Goal: Information Seeking & Learning: Check status

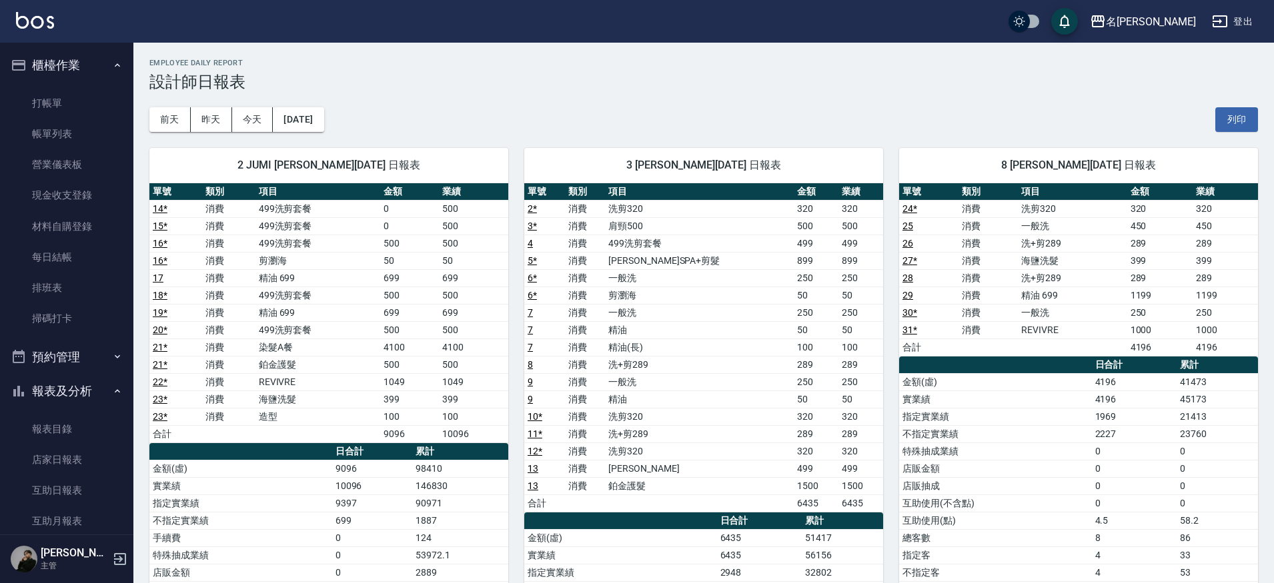
scroll to position [241, 0]
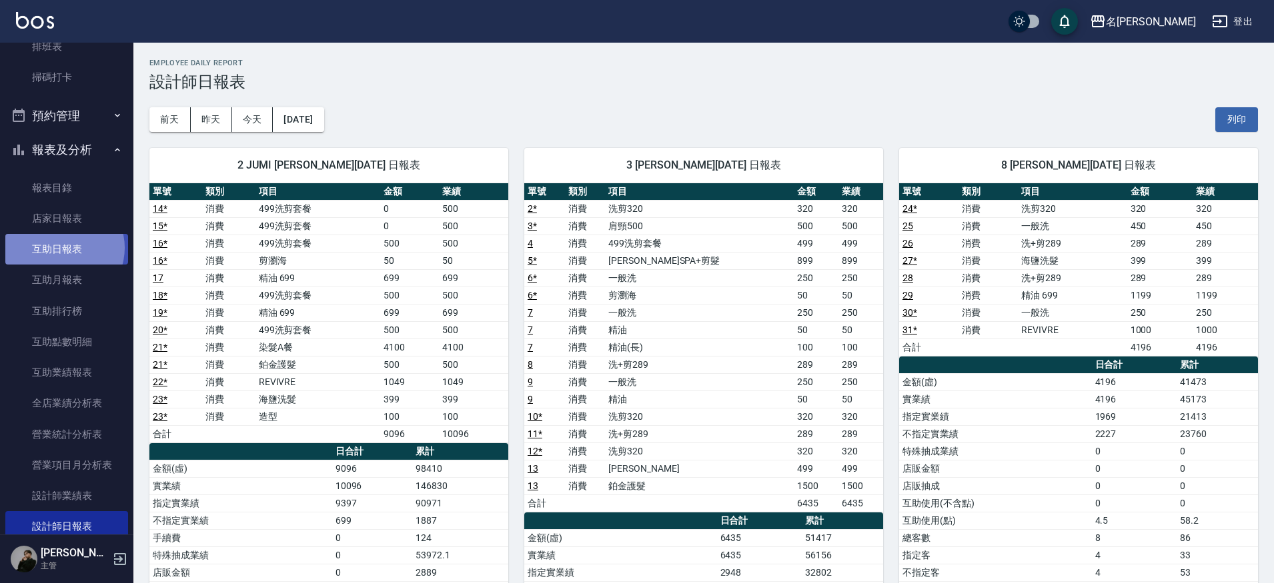
click at [63, 245] on link "互助日報表" at bounding box center [66, 249] width 123 height 31
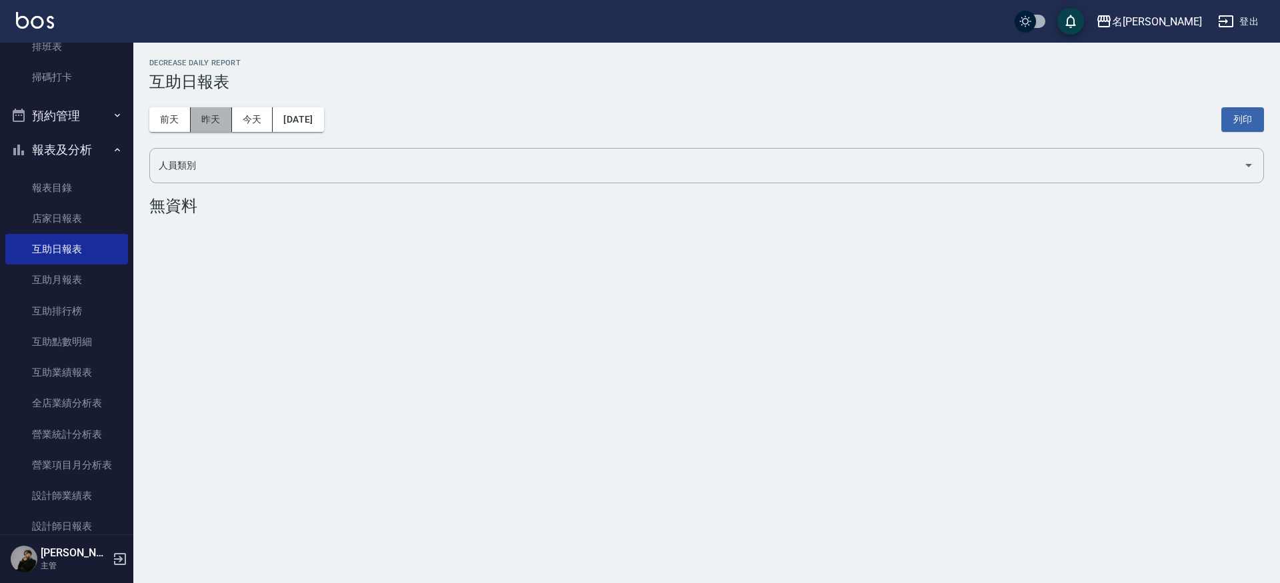
click at [218, 122] on button "昨天" at bounding box center [211, 119] width 41 height 25
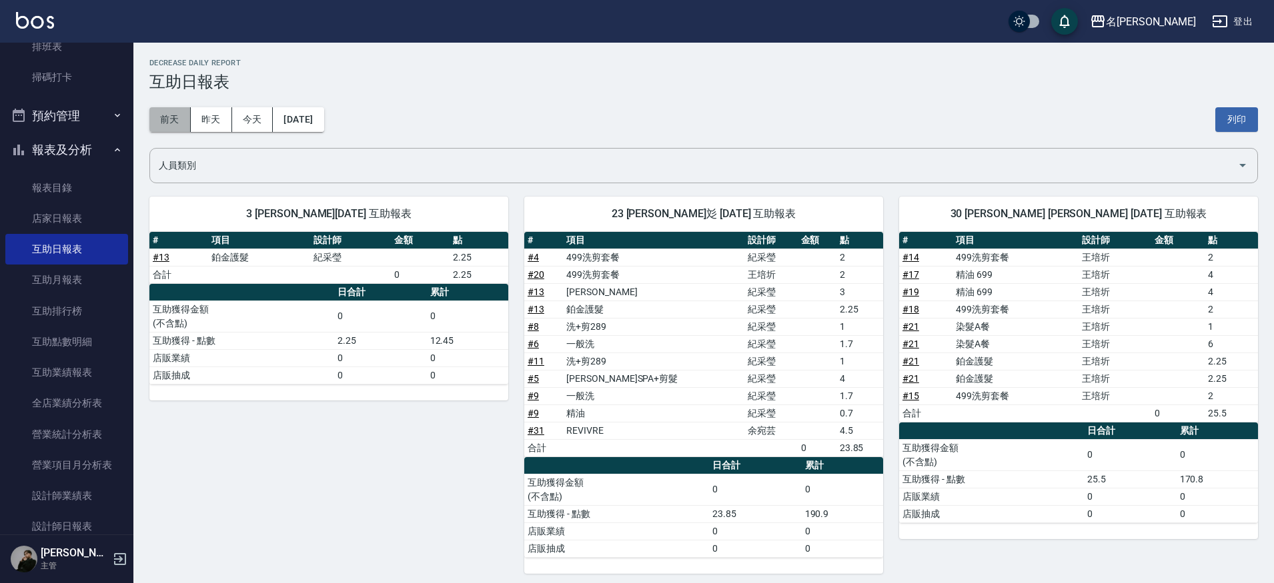
click at [172, 121] on button "前天" at bounding box center [169, 119] width 41 height 25
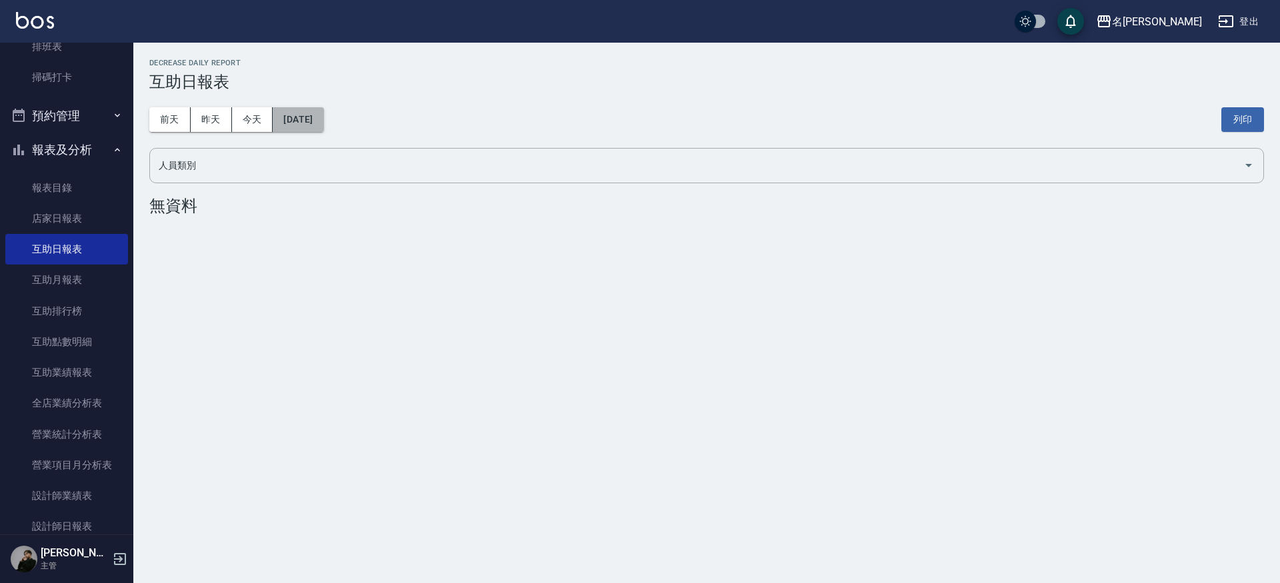
click at [284, 119] on button "2025/10/13" at bounding box center [298, 119] width 51 height 25
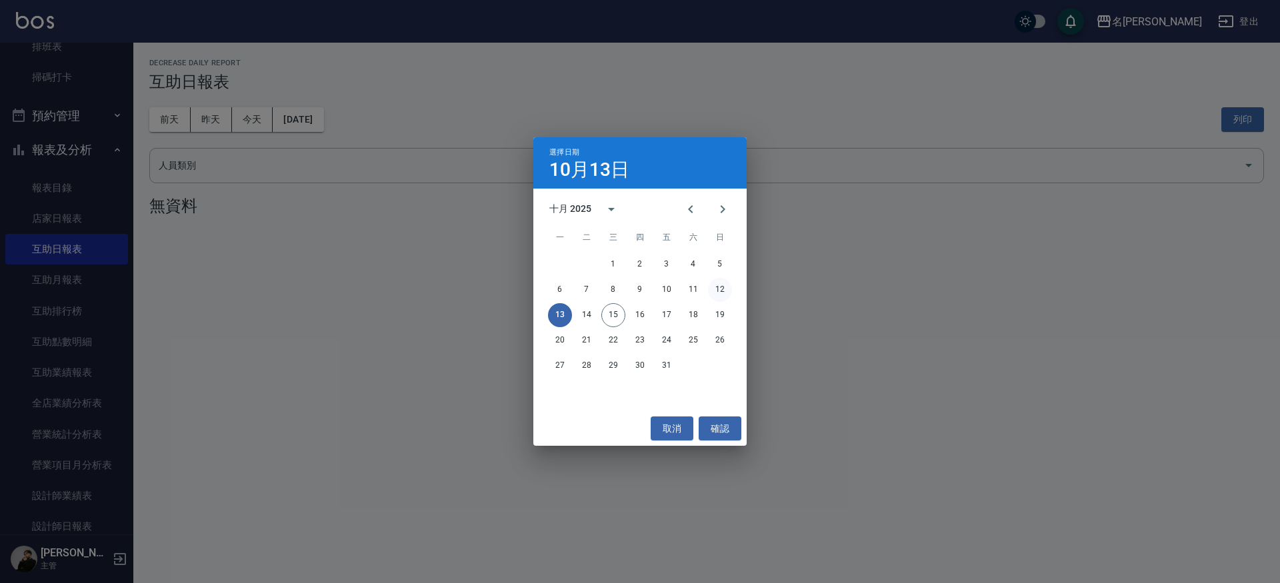
click at [726, 289] on button "12" at bounding box center [720, 290] width 24 height 24
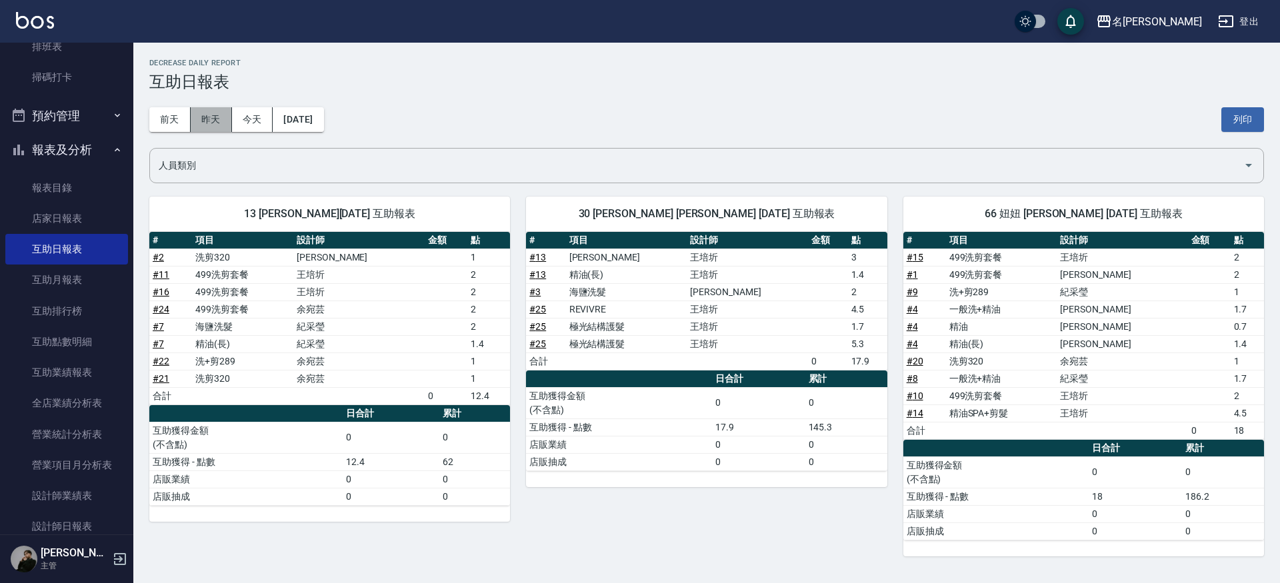
click at [217, 114] on button "昨天" at bounding box center [211, 119] width 41 height 25
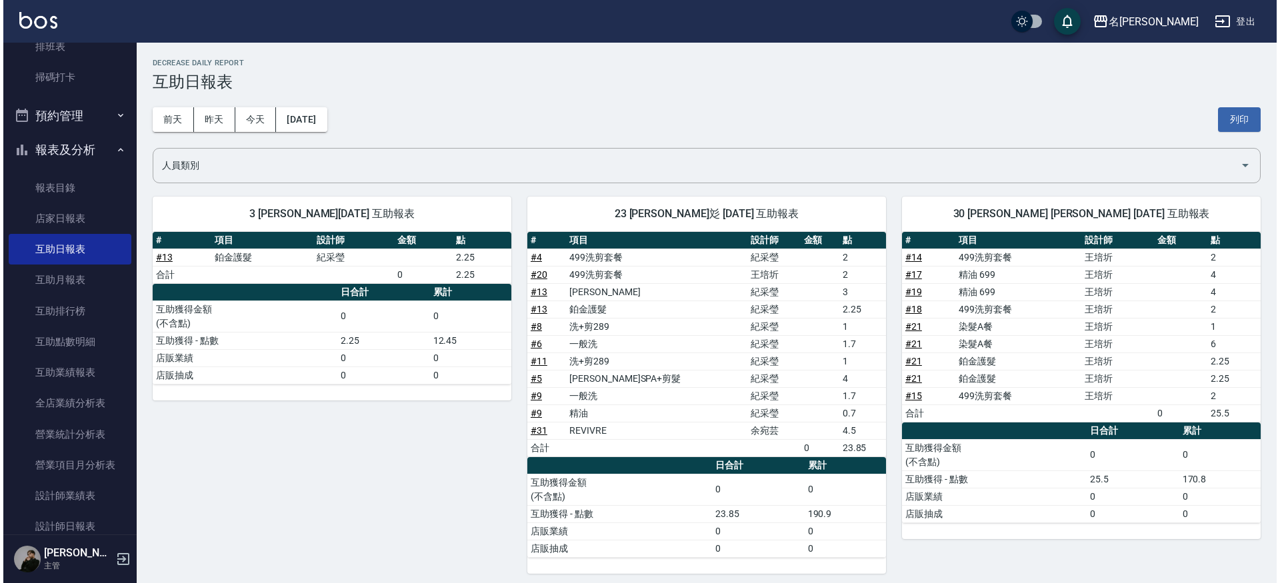
scroll to position [6, 0]
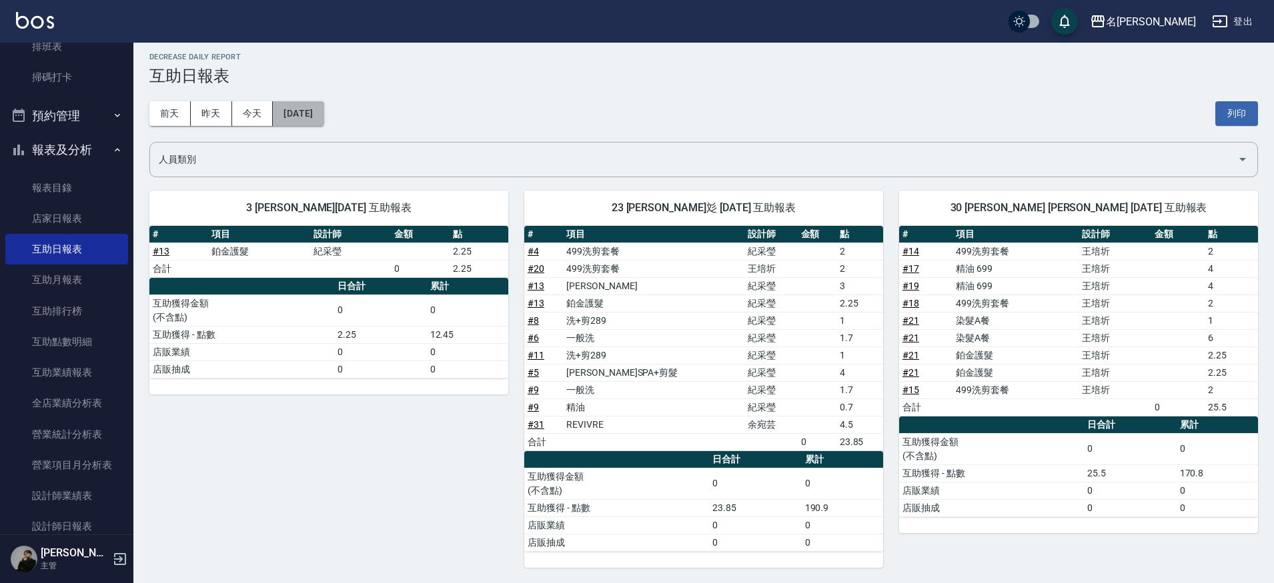
click at [293, 115] on button "2025/10/14" at bounding box center [298, 113] width 51 height 25
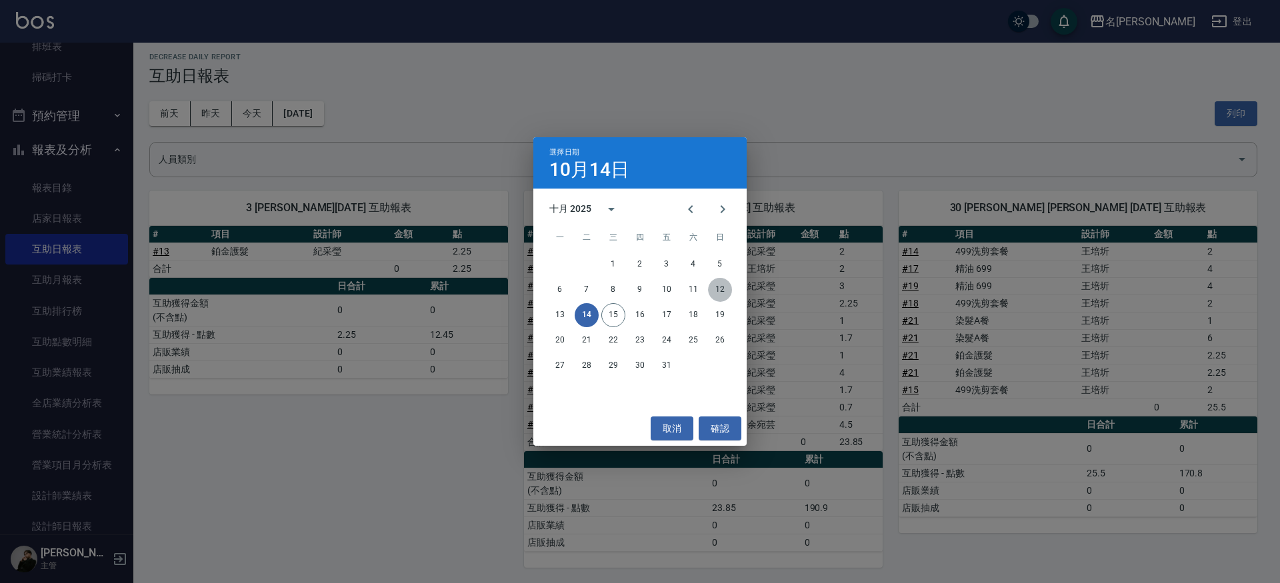
click at [720, 286] on button "12" at bounding box center [720, 290] width 24 height 24
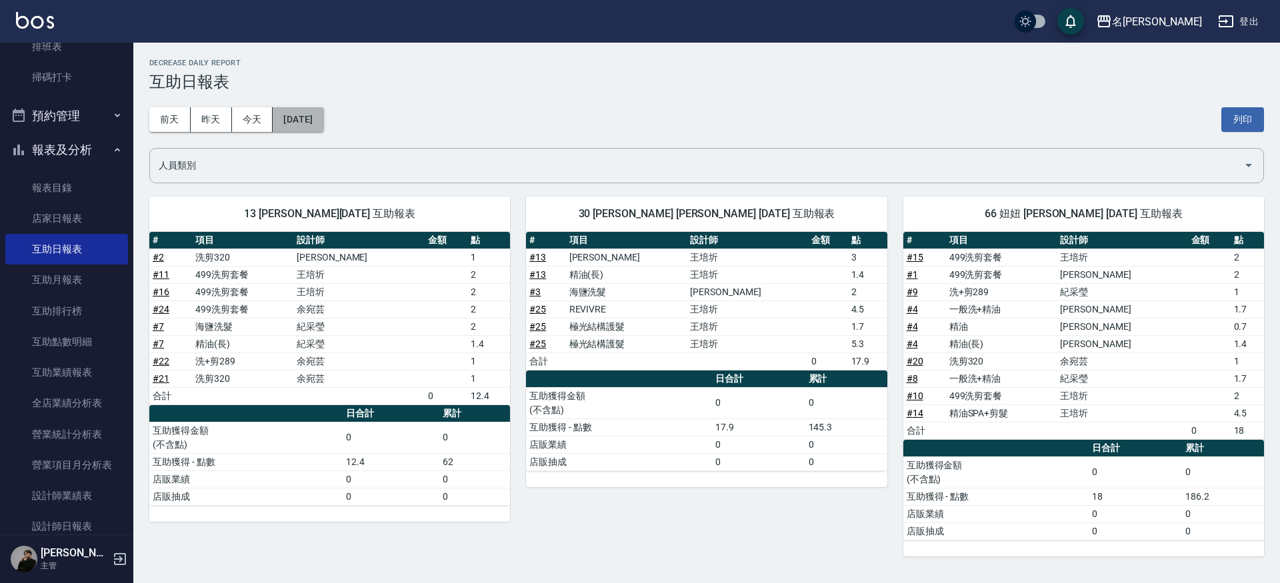
click at [303, 117] on button "2025/10/12" at bounding box center [298, 119] width 51 height 25
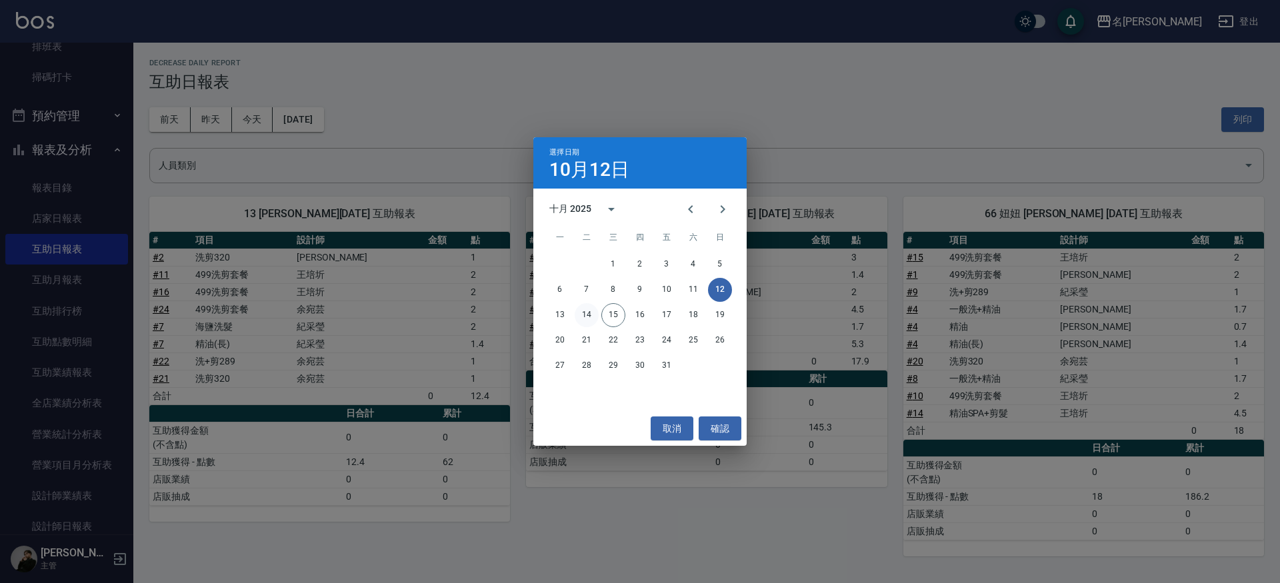
click at [585, 317] on button "14" at bounding box center [587, 315] width 24 height 24
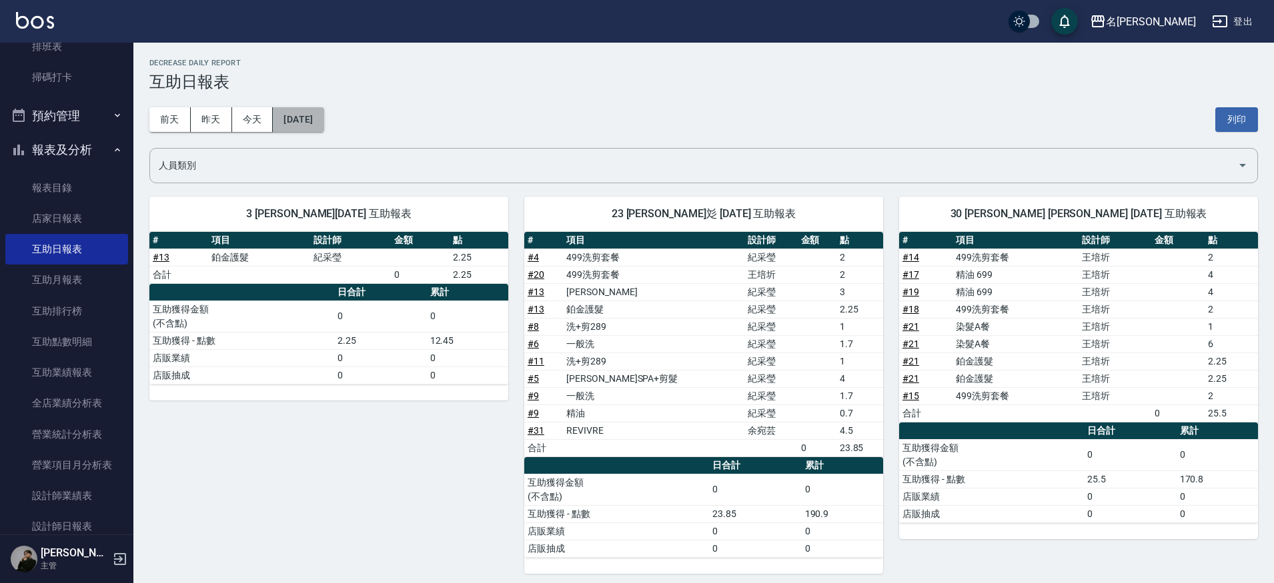
click at [311, 130] on button "2025/10/14" at bounding box center [298, 119] width 51 height 25
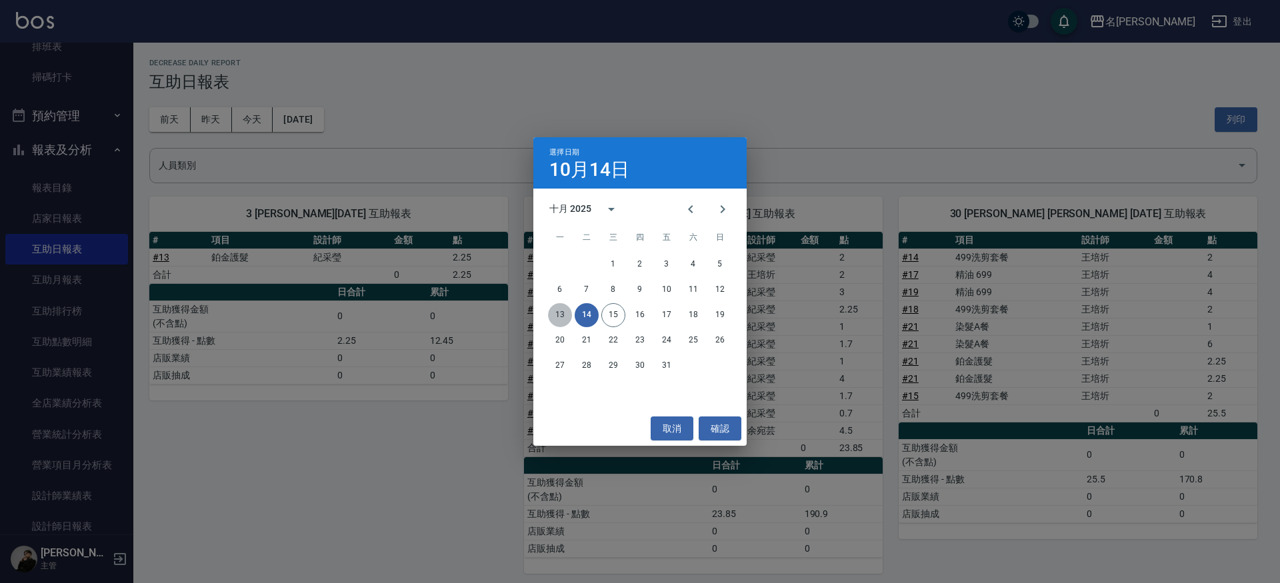
click at [557, 314] on button "13" at bounding box center [560, 315] width 24 height 24
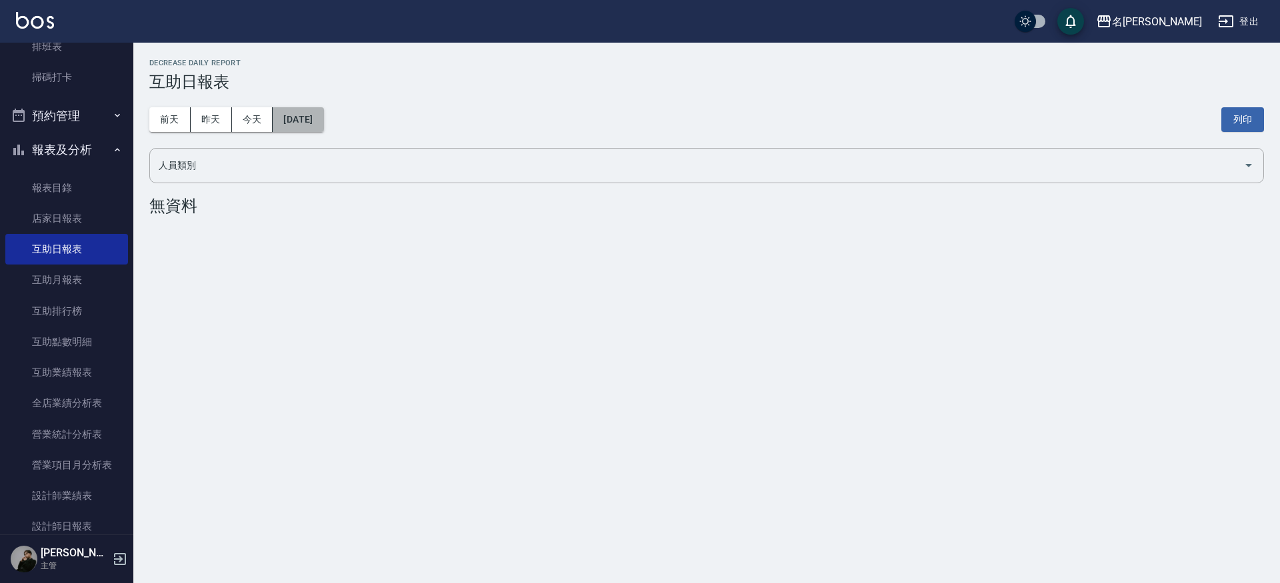
click at [323, 125] on button "2025/10/13" at bounding box center [298, 119] width 51 height 25
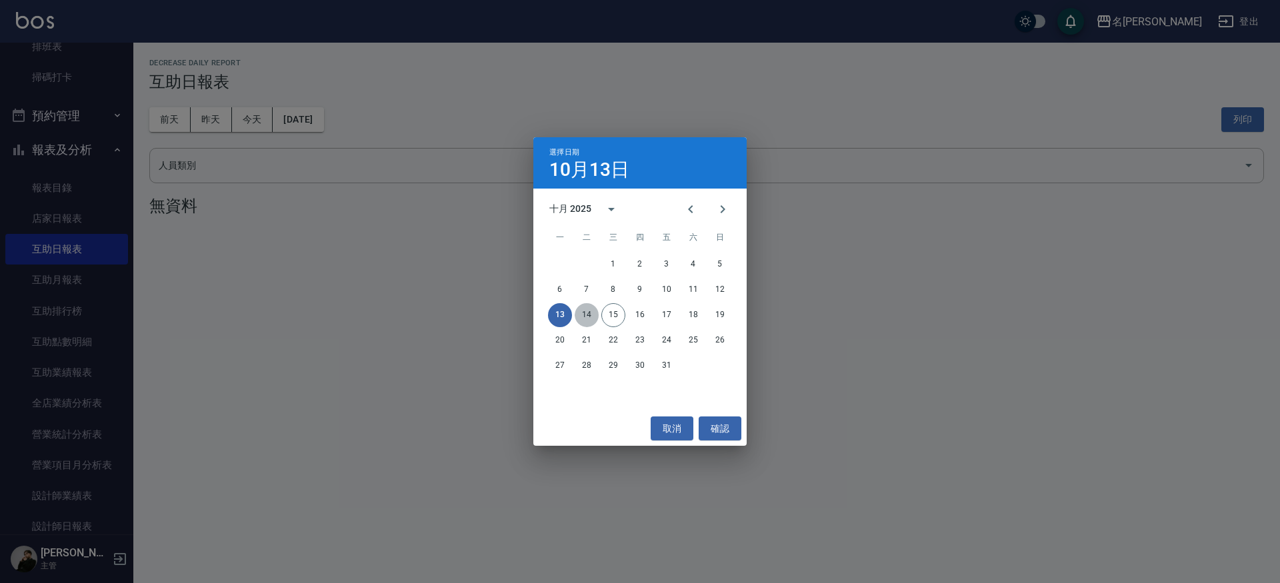
click at [593, 318] on button "14" at bounding box center [587, 315] width 24 height 24
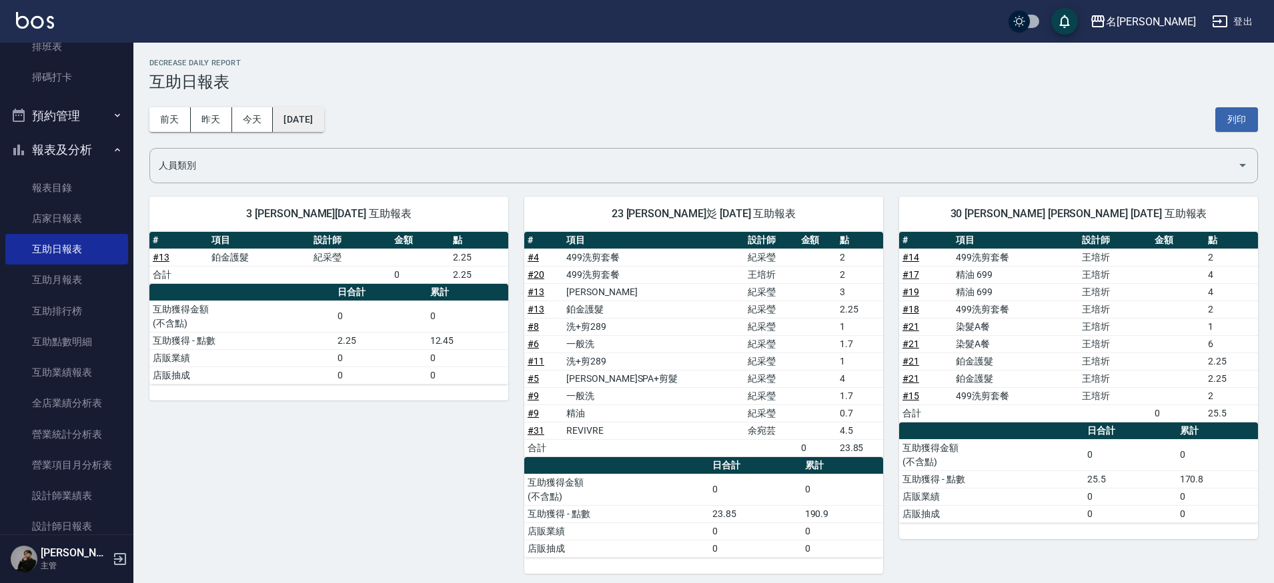
click at [315, 128] on button "2025/10/14" at bounding box center [298, 119] width 51 height 25
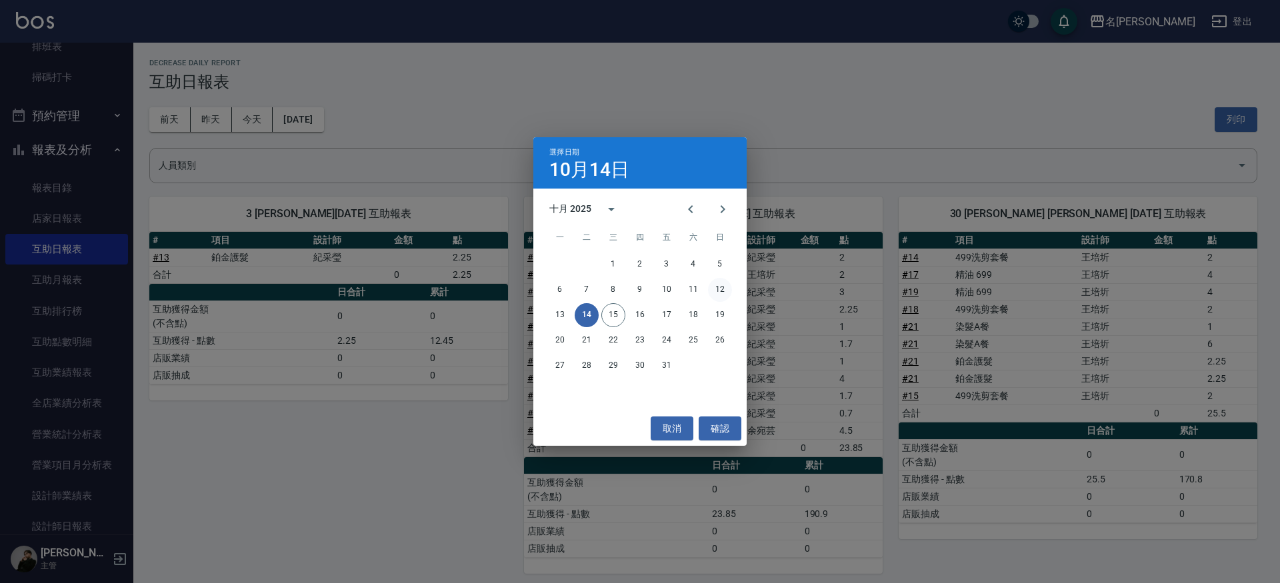
click at [719, 287] on button "12" at bounding box center [720, 290] width 24 height 24
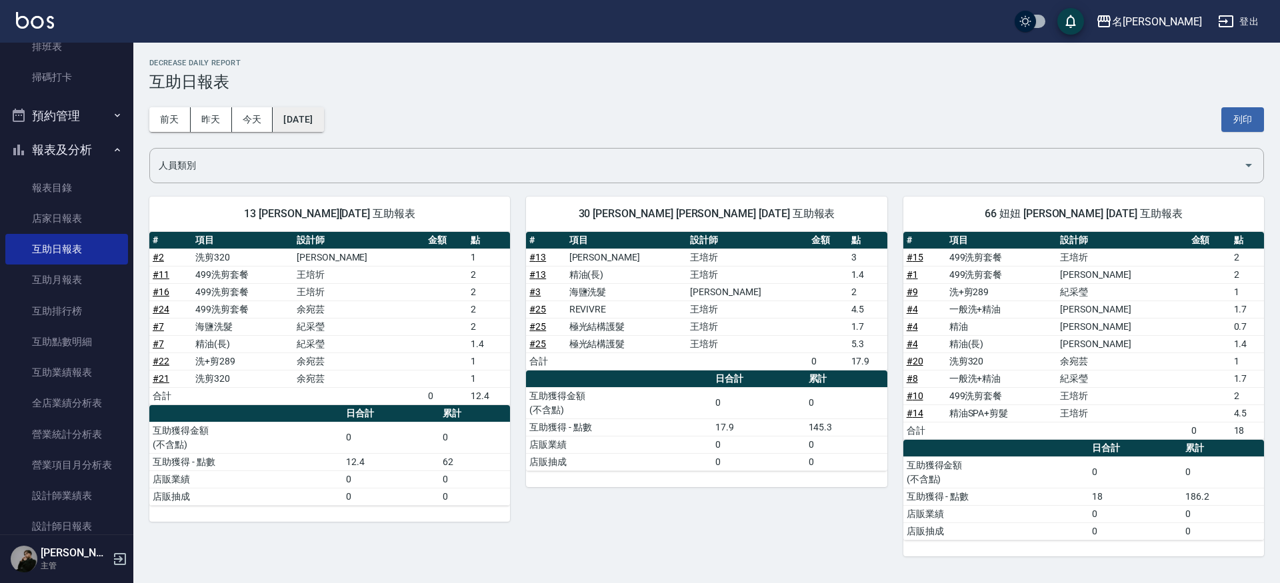
click at [309, 123] on button "2025/10/12" at bounding box center [298, 119] width 51 height 25
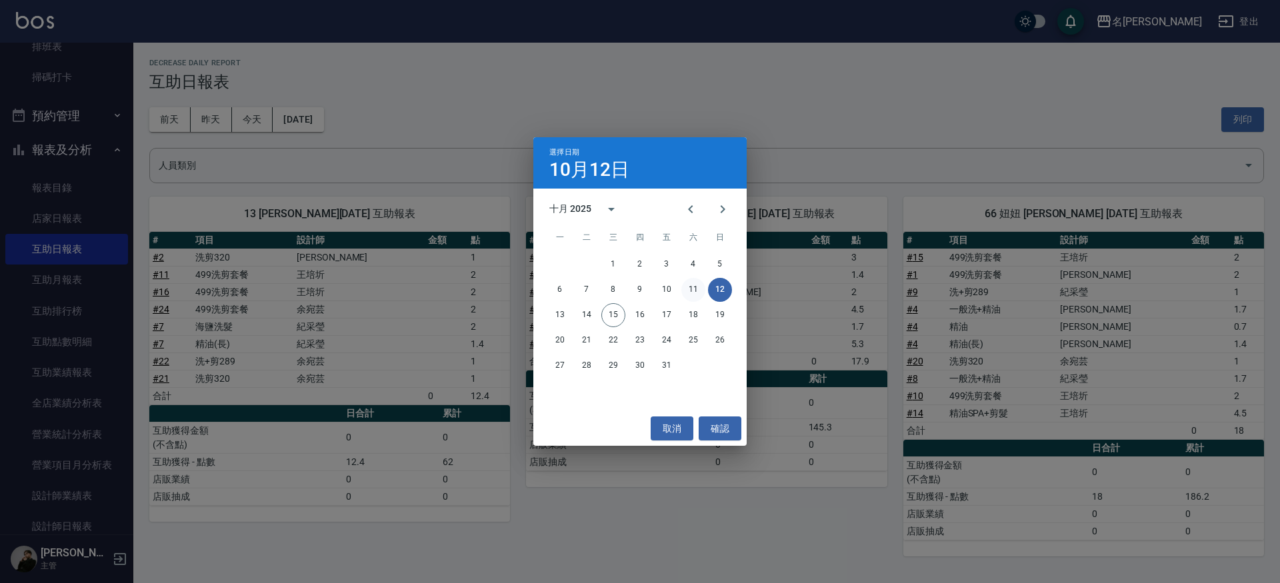
click at [688, 289] on button "11" at bounding box center [693, 290] width 24 height 24
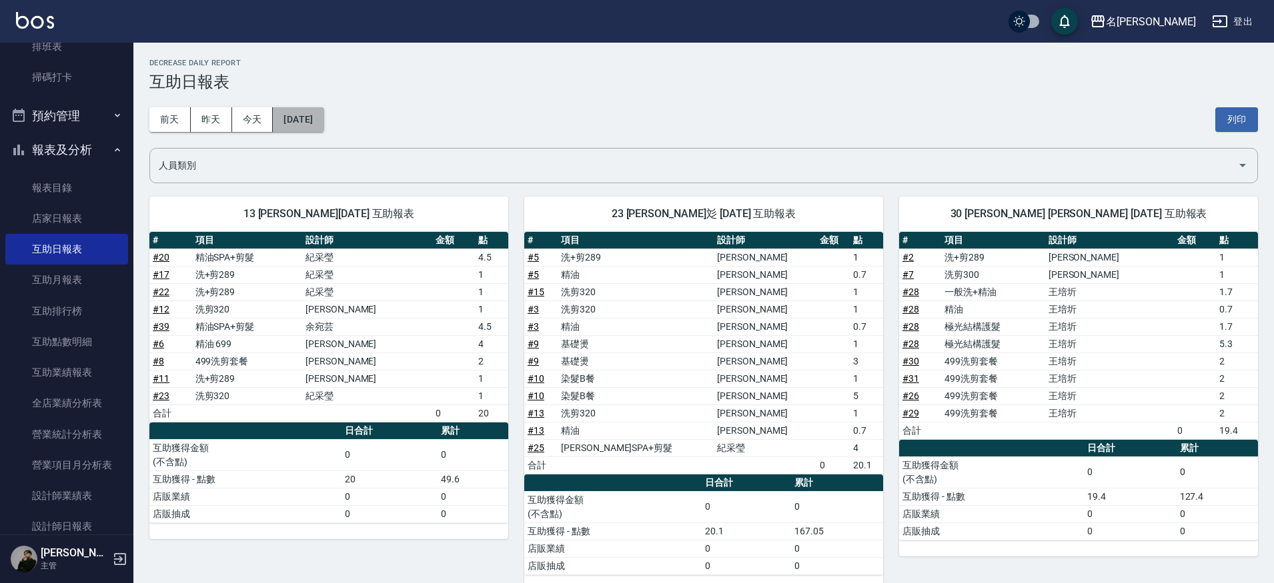
click at [321, 118] on button "2025/10/11" at bounding box center [298, 119] width 51 height 25
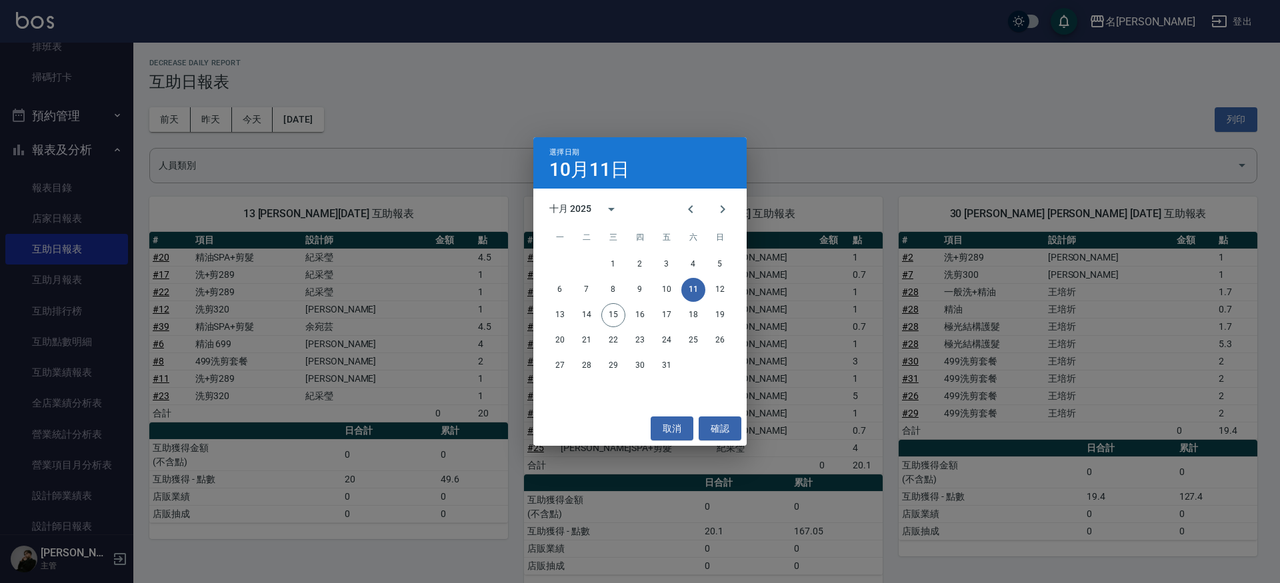
scroll to position [1, 0]
click at [608, 319] on button "15" at bounding box center [613, 315] width 24 height 24
